Goal: Find specific page/section: Find specific page/section

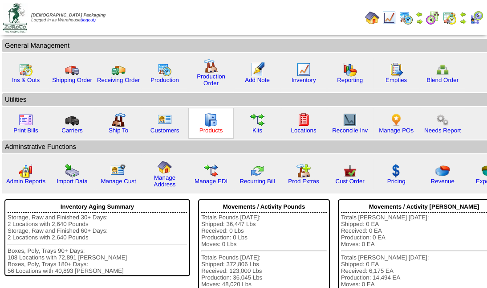
click at [215, 129] on link "Products" at bounding box center [212, 130] width 24 height 7
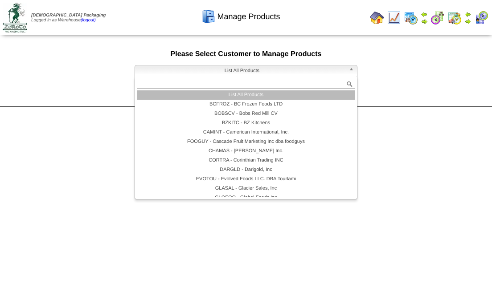
click at [249, 67] on span "List All Products" at bounding box center [242, 71] width 207 height 11
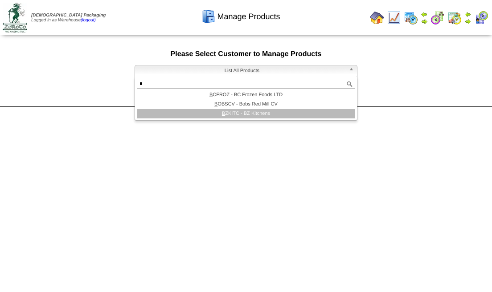
type input "*"
click at [253, 111] on li "B ZKITC - BZ Kitchens" at bounding box center [246, 113] width 218 height 9
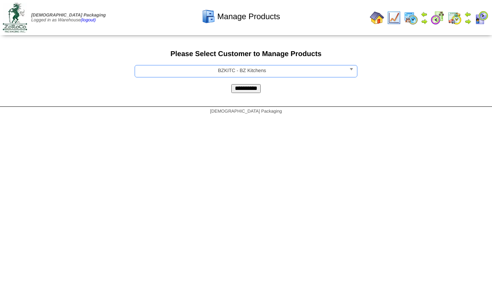
click at [254, 91] on input "**********" at bounding box center [245, 88] width 29 height 9
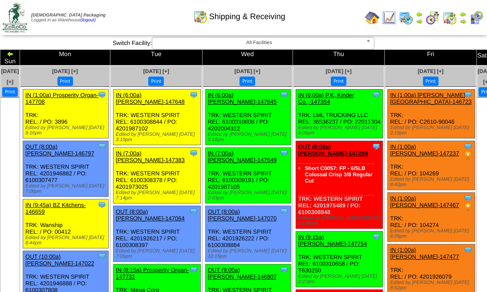
click at [478, 16] on img at bounding box center [477, 18] width 14 height 14
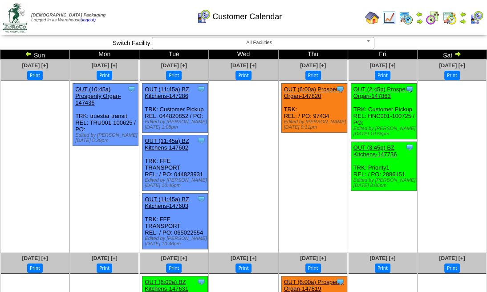
click at [447, 18] on img at bounding box center [450, 18] width 14 height 14
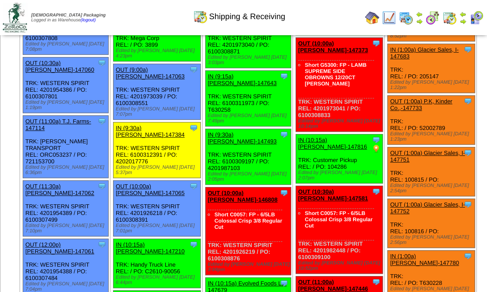
scroll to position [208, 0]
